Goal: Check status: Check status

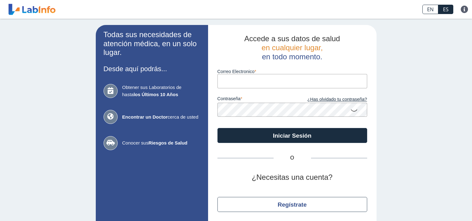
click at [243, 82] on input "Correo Electronico" at bounding box center [292, 81] width 150 height 14
type input "[EMAIL_ADDRESS][DOMAIN_NAME]"
click at [217, 128] on button "Iniciar Sesión" at bounding box center [292, 135] width 150 height 15
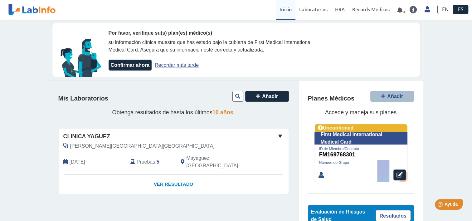
click at [170, 177] on link "Ver Resultado" at bounding box center [174, 184] width 230 height 20
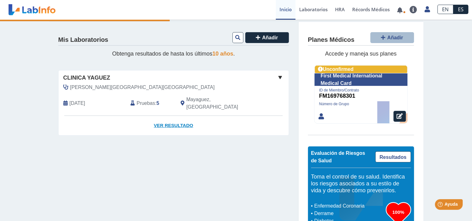
scroll to position [70, 0]
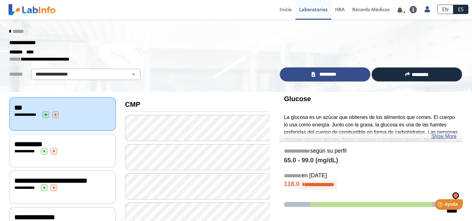
click at [332, 74] on span "*********" at bounding box center [328, 74] width 22 height 7
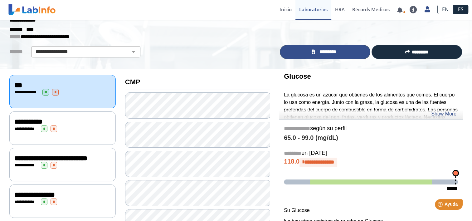
scroll to position [25, 0]
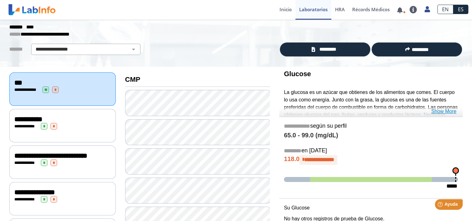
click at [456, 110] on link "Show More" at bounding box center [443, 111] width 25 height 7
